Goal: Information Seeking & Learning: Learn about a topic

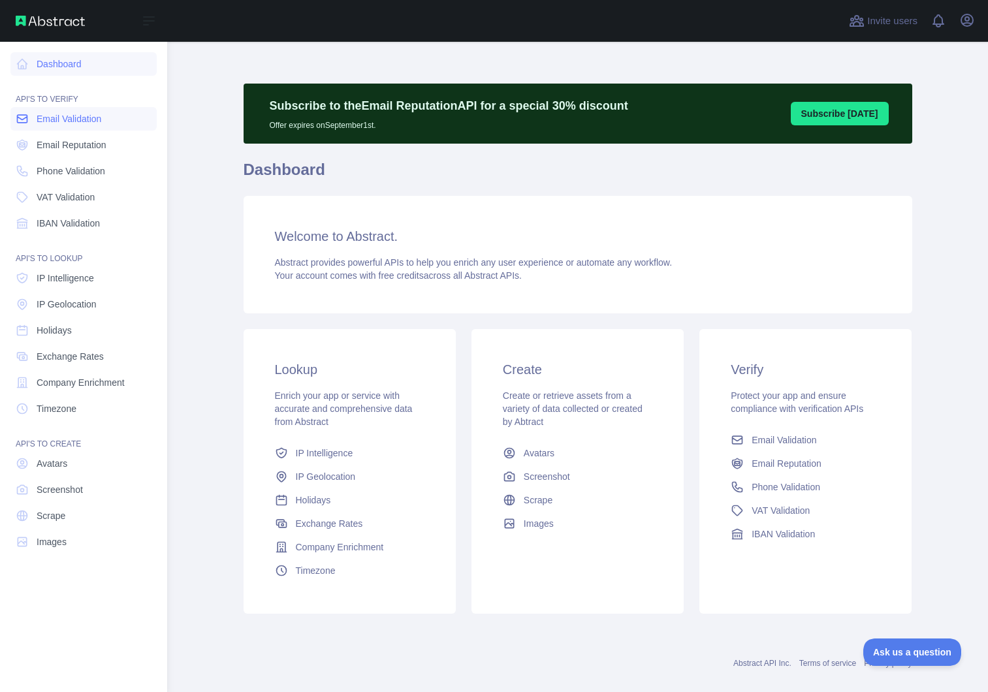
click at [71, 121] on span "Email Validation" at bounding box center [69, 118] width 65 height 13
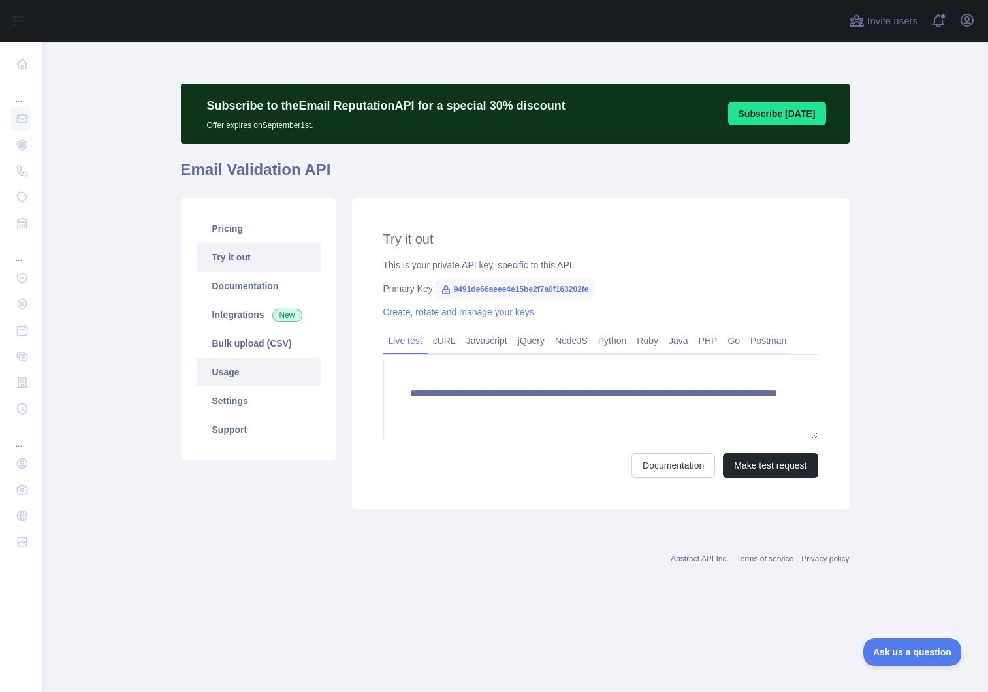
click at [257, 381] on link "Usage" at bounding box center [259, 372] width 124 height 29
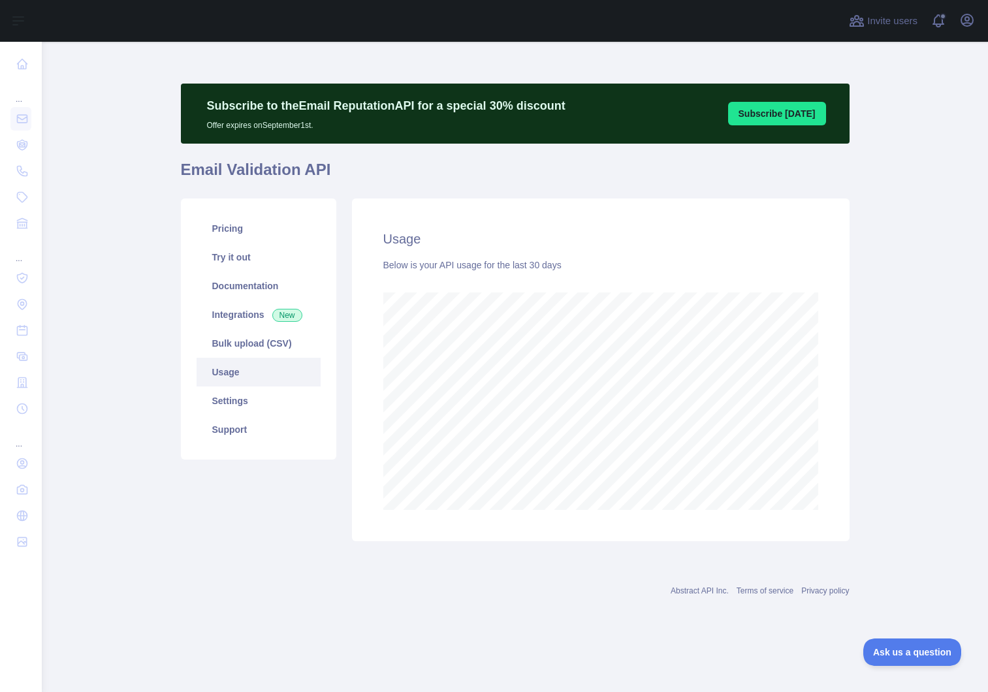
scroll to position [650, 946]
click at [244, 230] on link "Pricing" at bounding box center [259, 228] width 124 height 29
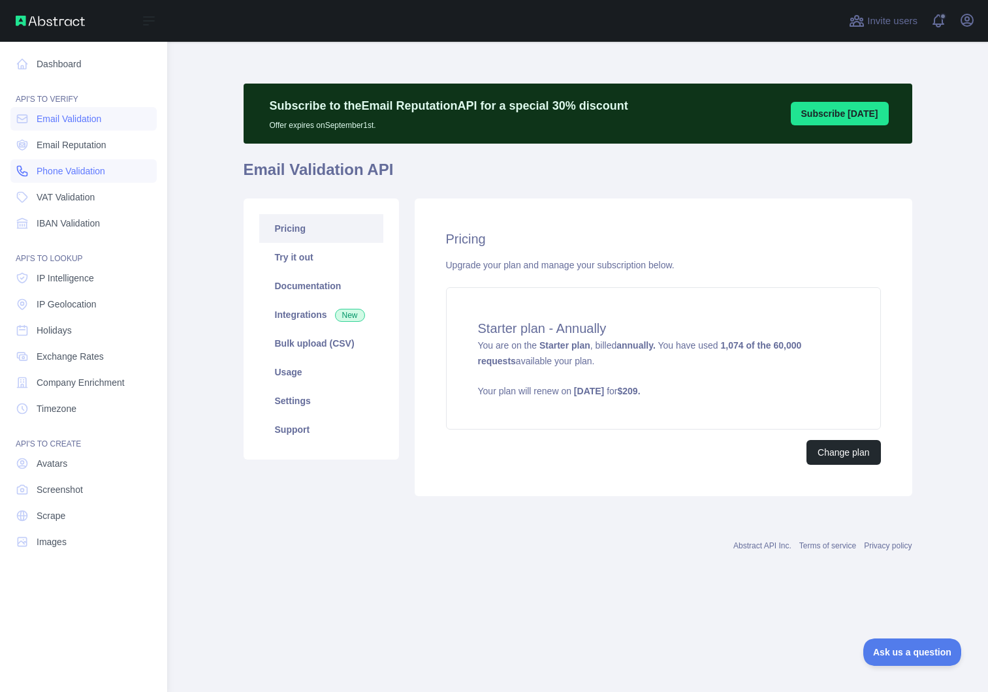
click at [34, 172] on link "Phone Validation" at bounding box center [83, 171] width 146 height 24
